Goal: Information Seeking & Learning: Learn about a topic

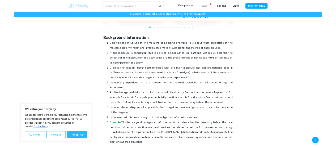
scroll to position [717, 0]
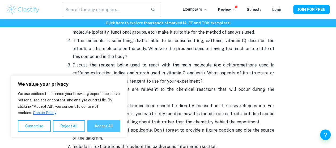
click at [93, 127] on button "Accept All" at bounding box center [103, 126] width 33 height 12
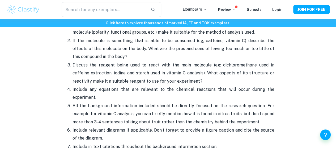
checkbox input "true"
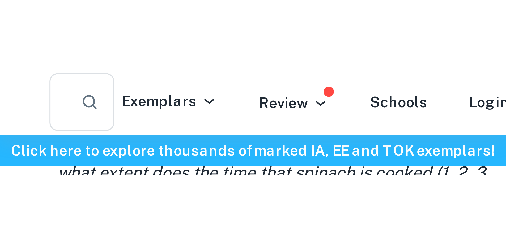
scroll to position [719, 0]
